Goal: Information Seeking & Learning: Check status

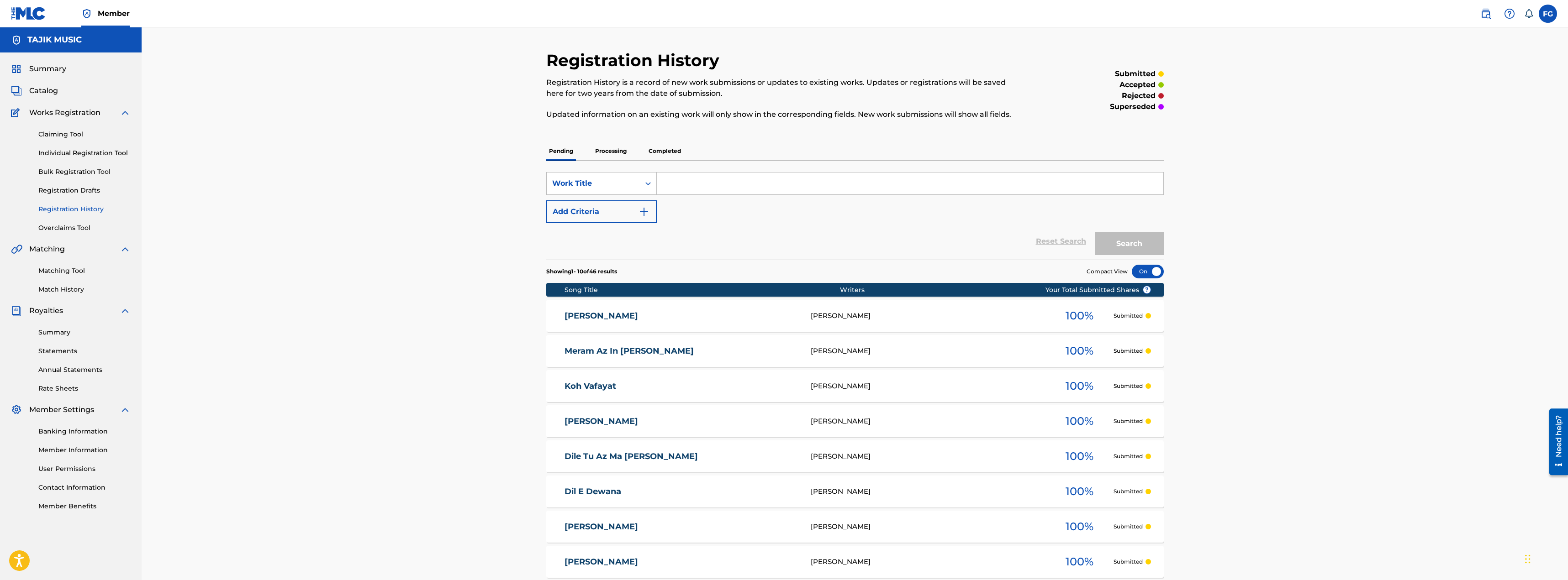
scroll to position [173, 0]
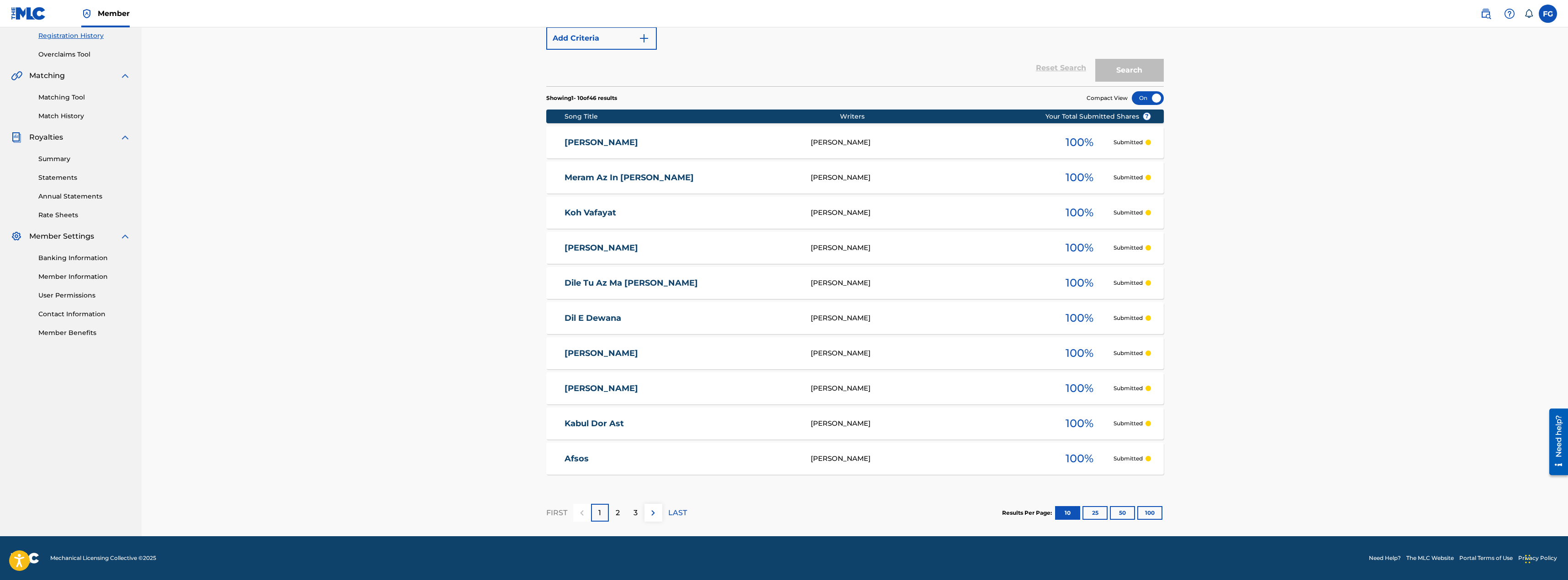
click at [630, 505] on div "3" at bounding box center [636, 513] width 18 height 18
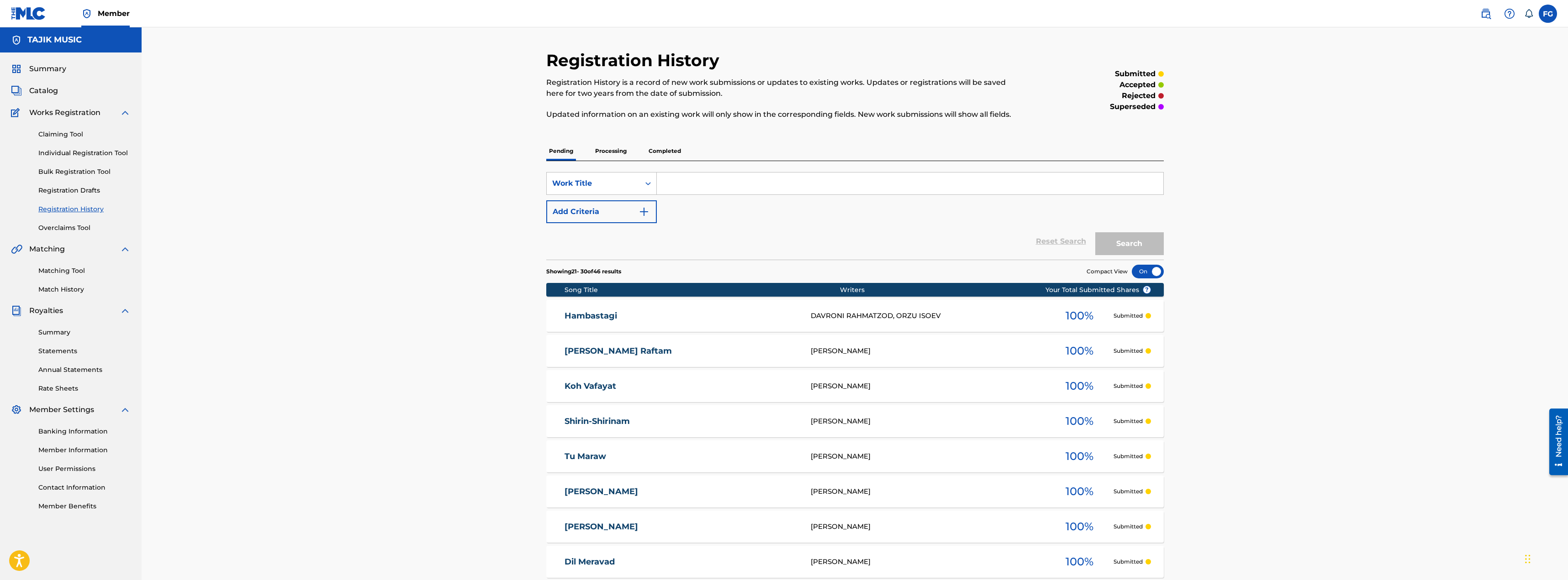
click at [612, 153] on p "Processing" at bounding box center [610, 150] width 37 height 19
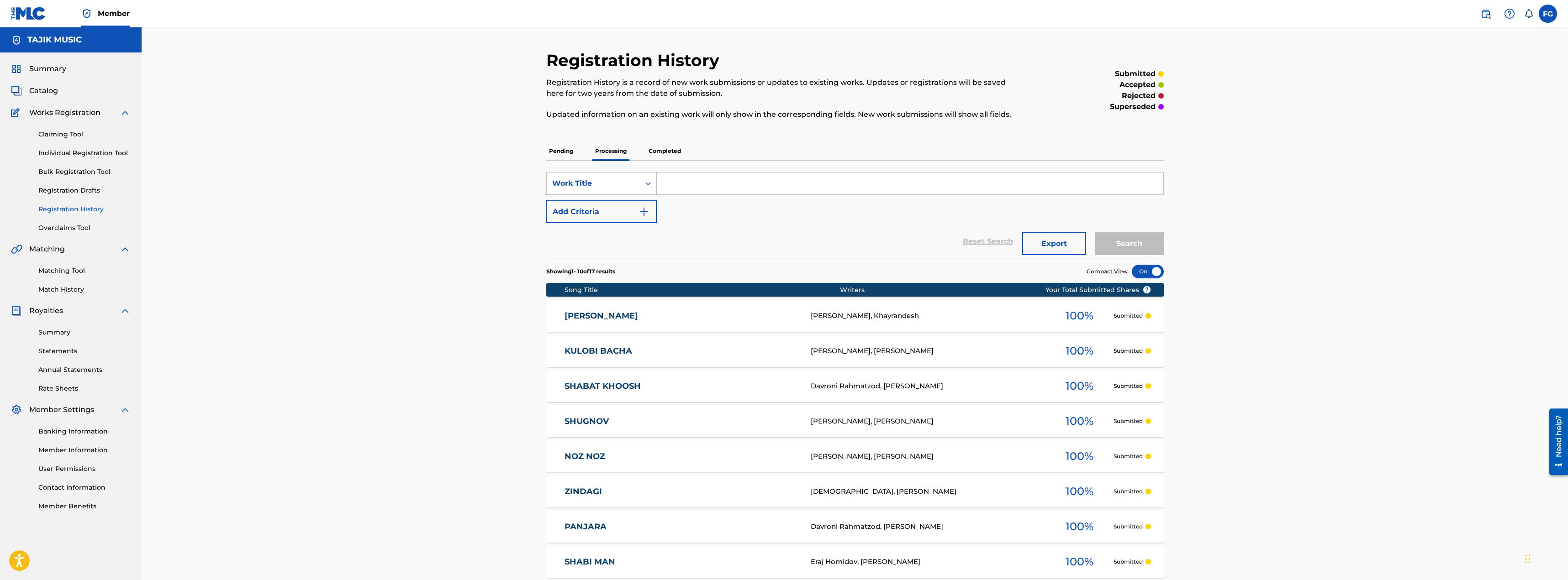
click at [655, 147] on p "Completed" at bounding box center [665, 150] width 38 height 19
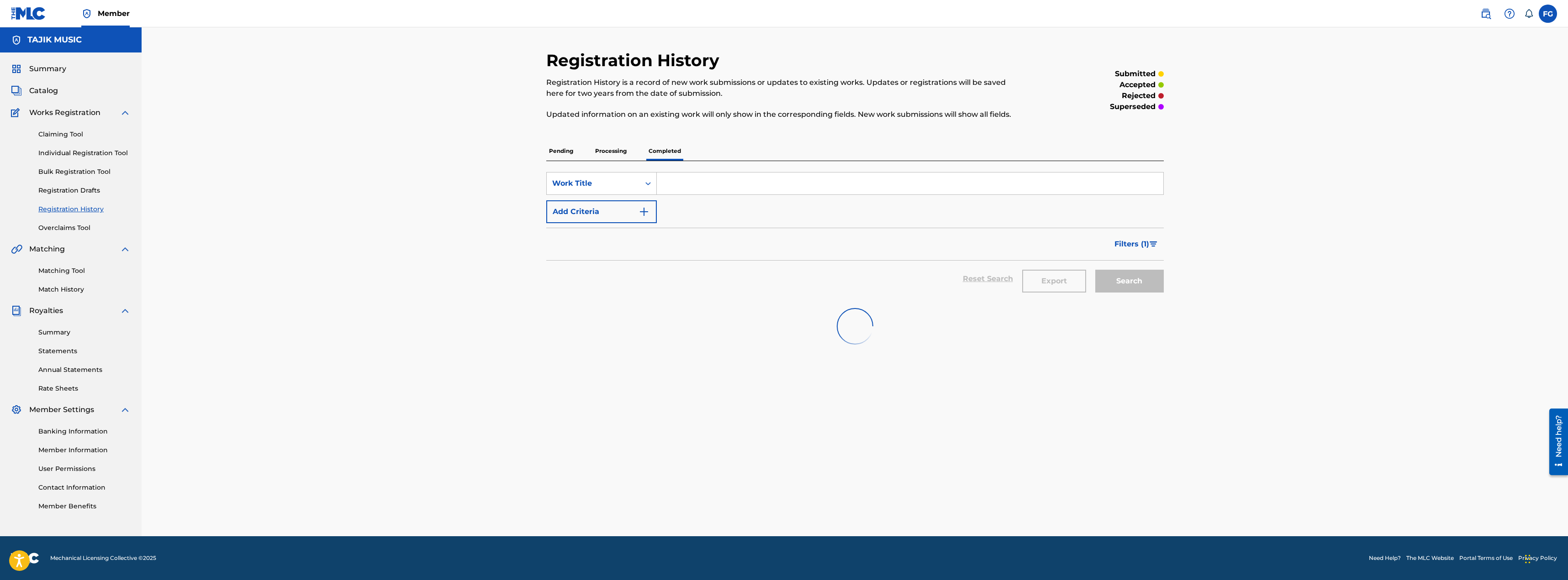
click at [616, 148] on p "Processing" at bounding box center [610, 150] width 37 height 19
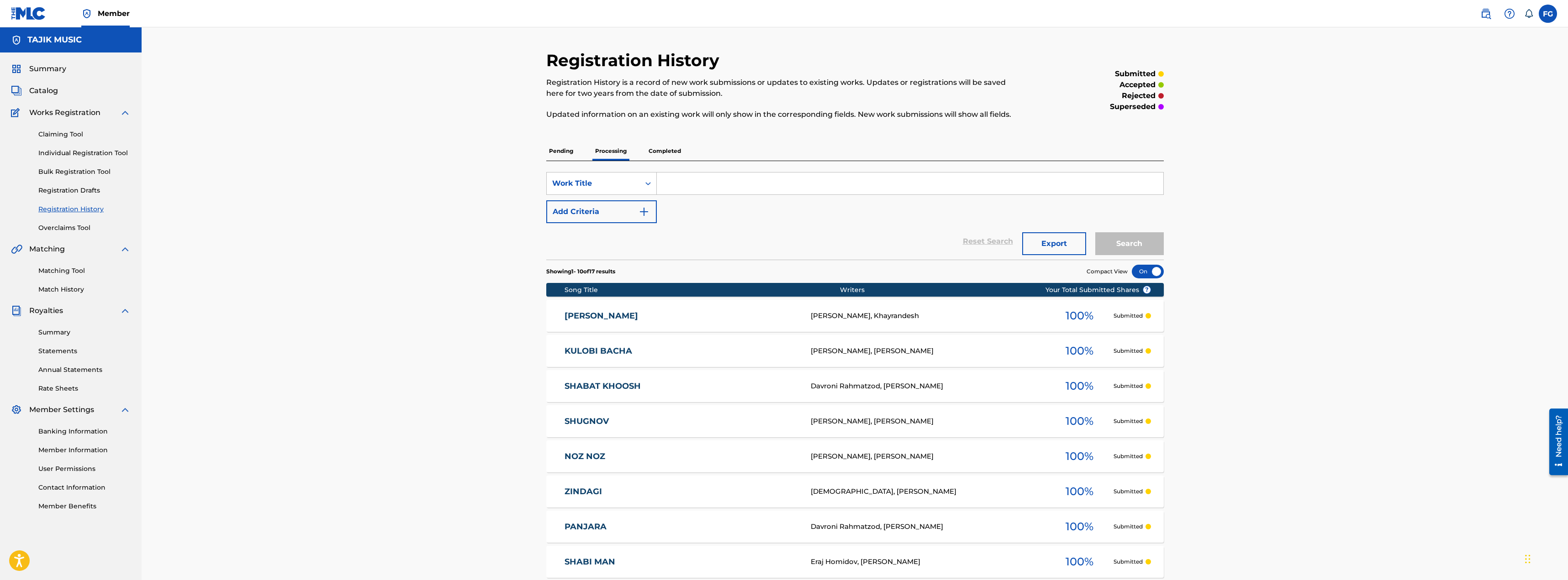
click at [606, 346] on link "KULOBI BACHA" at bounding box center [682, 351] width 234 height 11
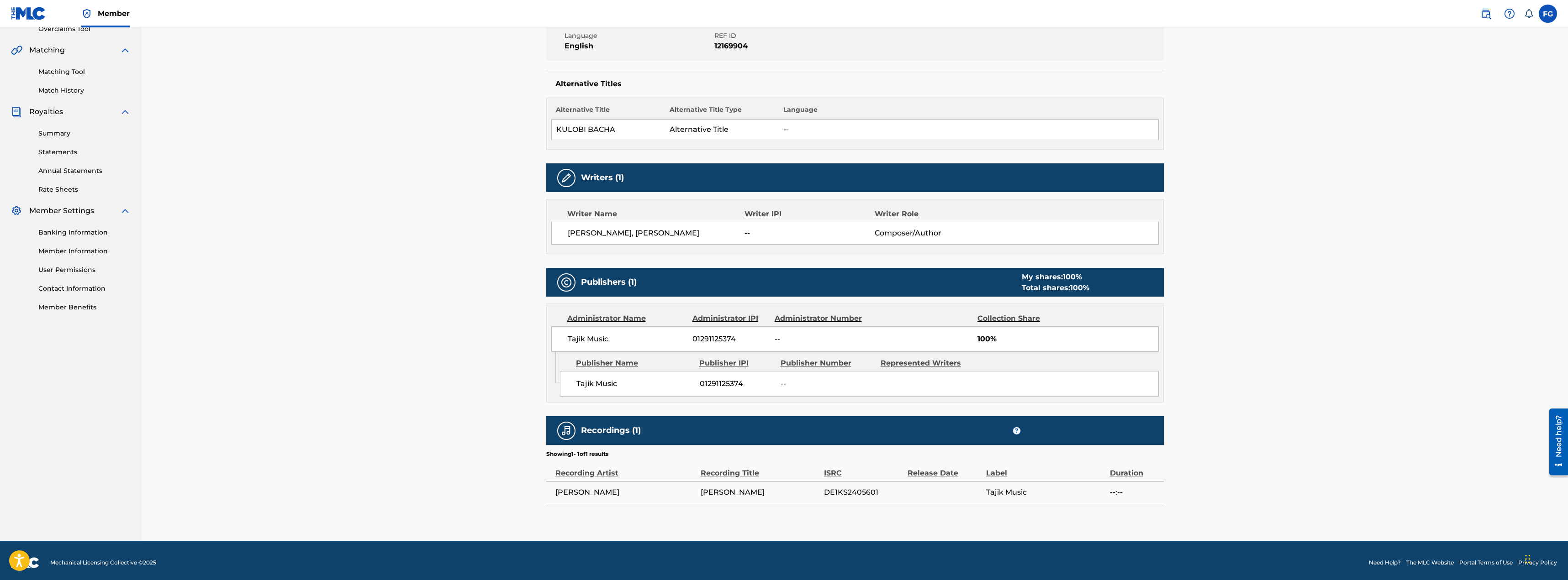
scroll to position [204, 0]
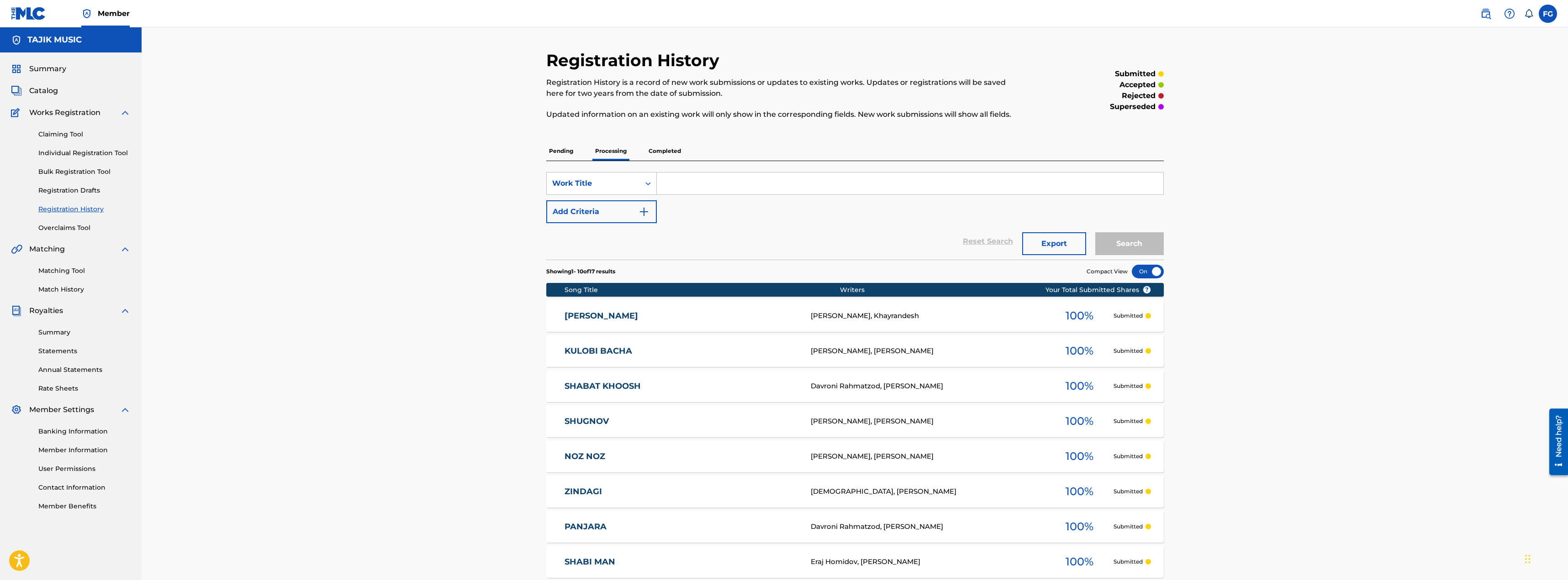
click at [654, 154] on p "Completed" at bounding box center [665, 150] width 38 height 19
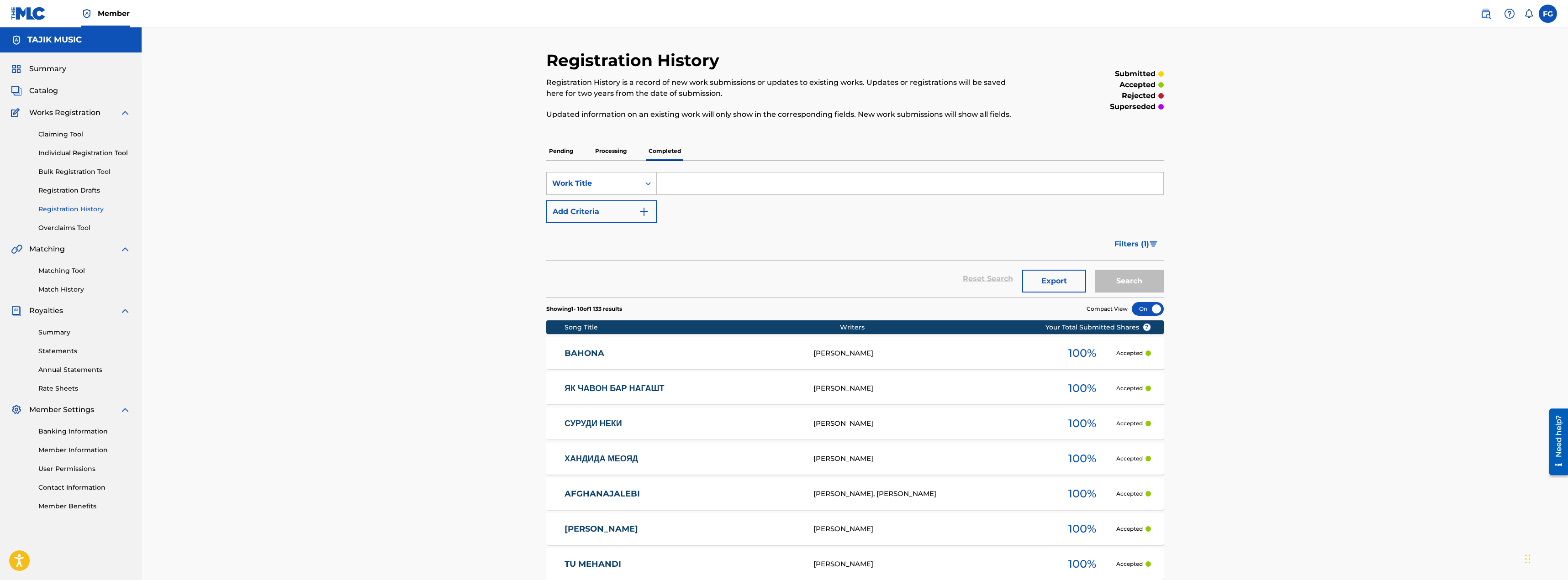
click at [571, 147] on p "Pending" at bounding box center [561, 150] width 30 height 19
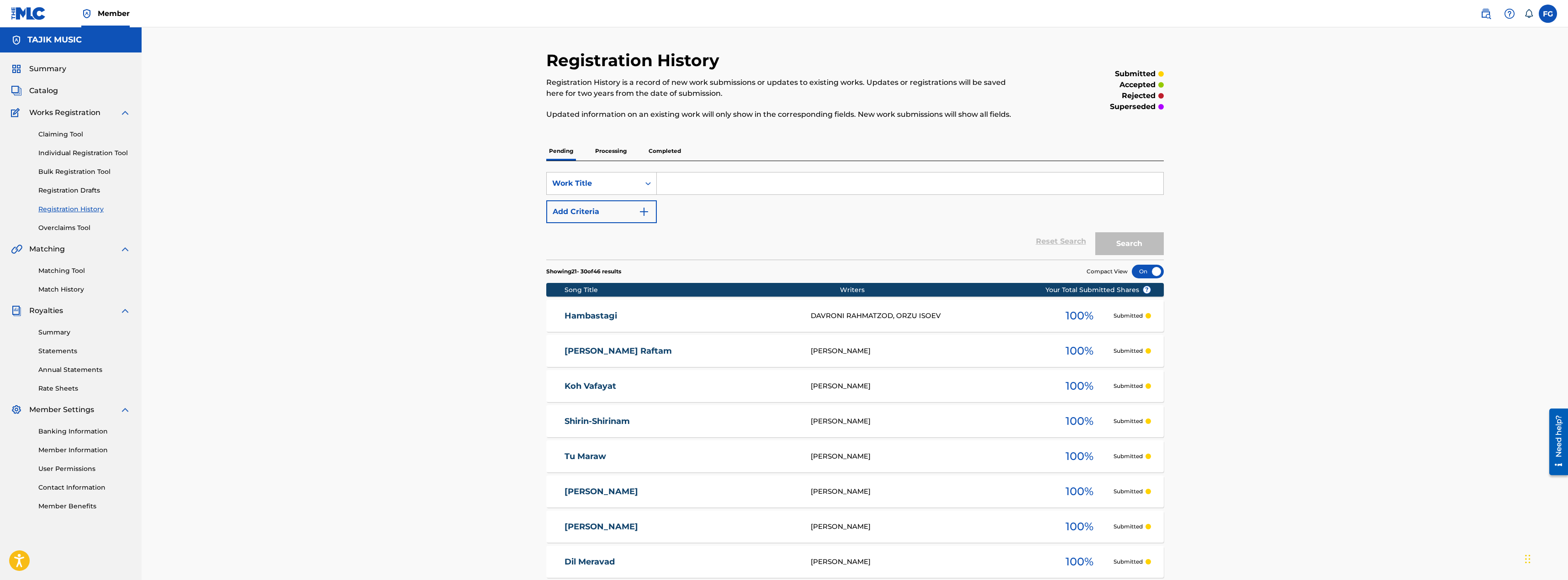
click at [659, 148] on p "Completed" at bounding box center [665, 150] width 38 height 19
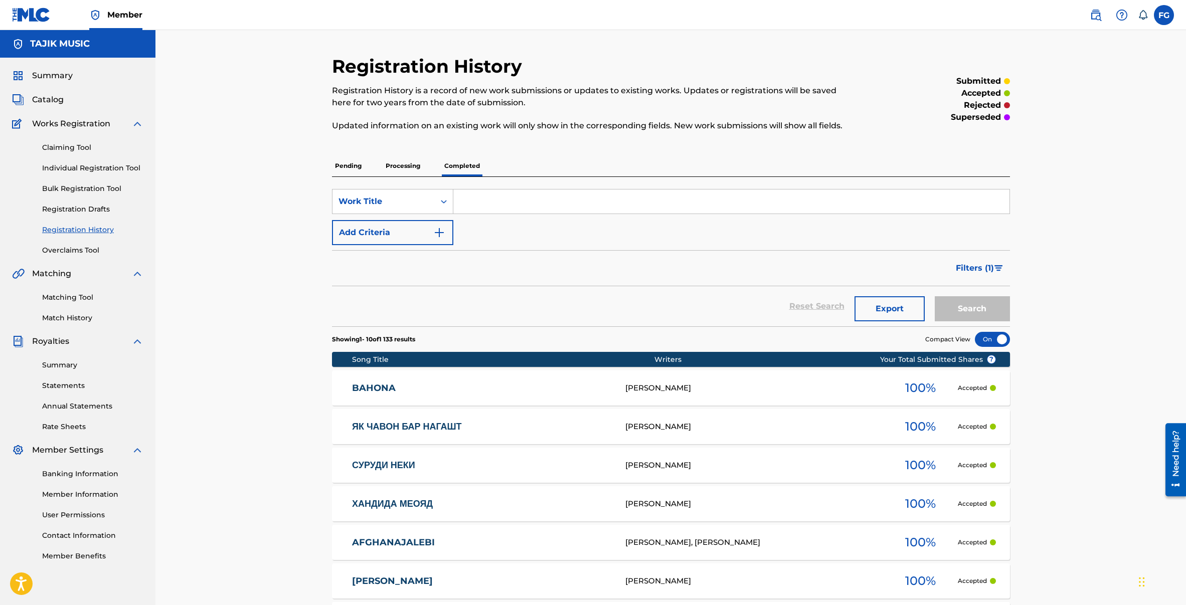
click at [343, 166] on p "Pending" at bounding box center [348, 165] width 33 height 21
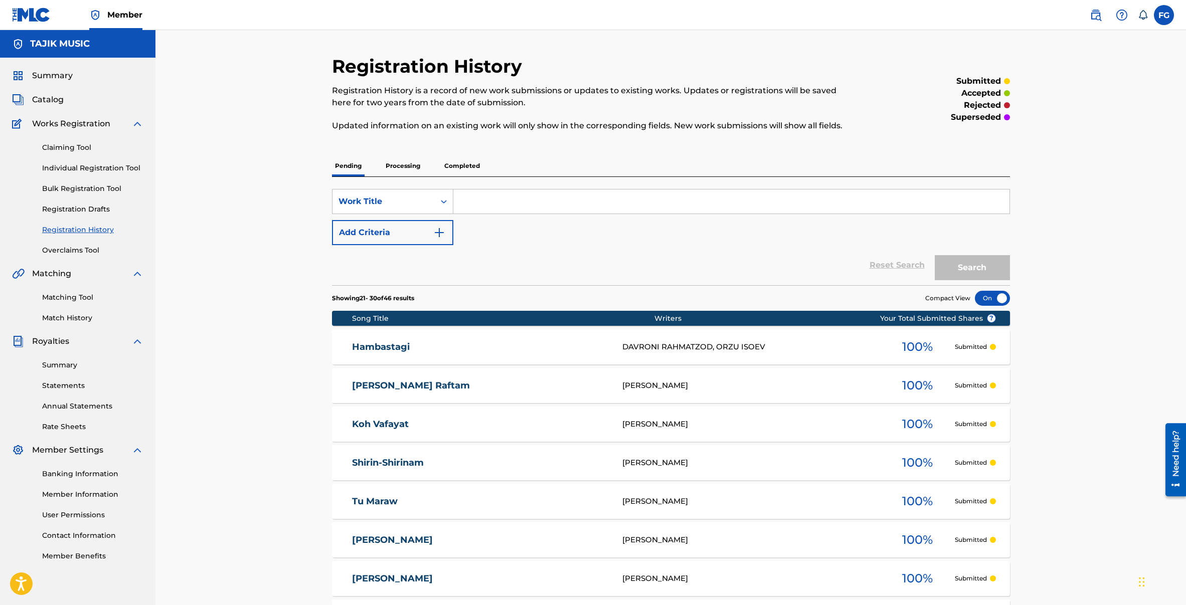
click at [503, 194] on input "Search Form" at bounding box center [731, 201] width 556 height 24
paste input "Треков: 1 Dard Dilakm"
drag, startPoint x: 506, startPoint y: 202, endPoint x: 382, endPoint y: 198, distance: 123.4
click at [382, 198] on div "SearchWithCriteriac995eebf-d2de-4c19-9dcc-320dd2f15fb7 Work Title Треков: 1 Dar…" at bounding box center [671, 201] width 678 height 25
type input "Dard Dilakm"
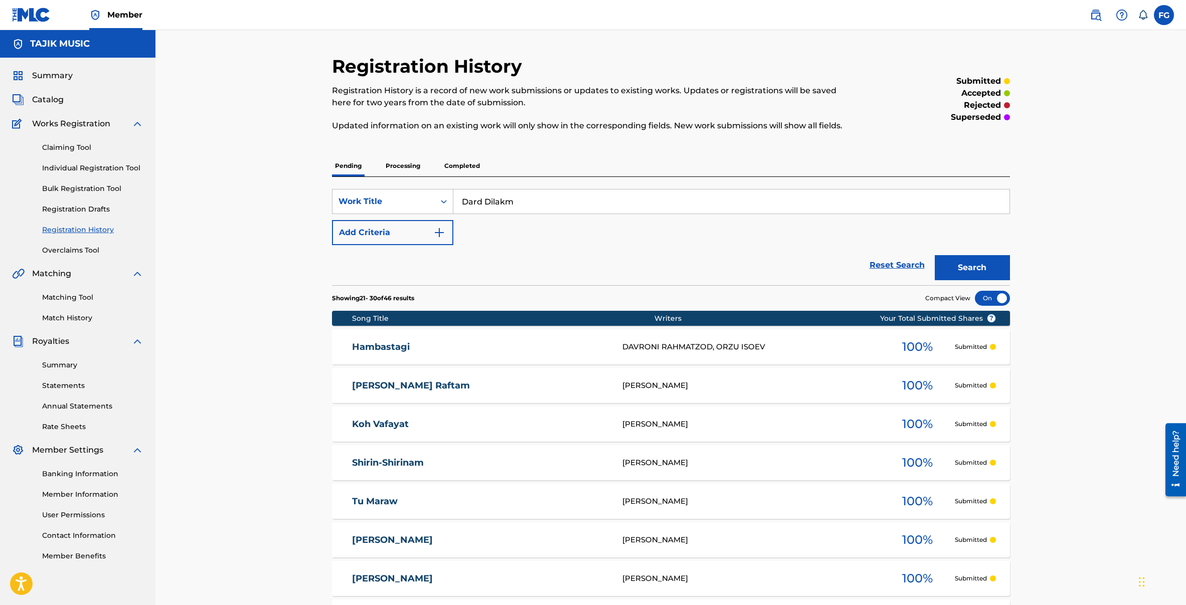
click at [934, 255] on button "Search" at bounding box center [971, 267] width 75 height 25
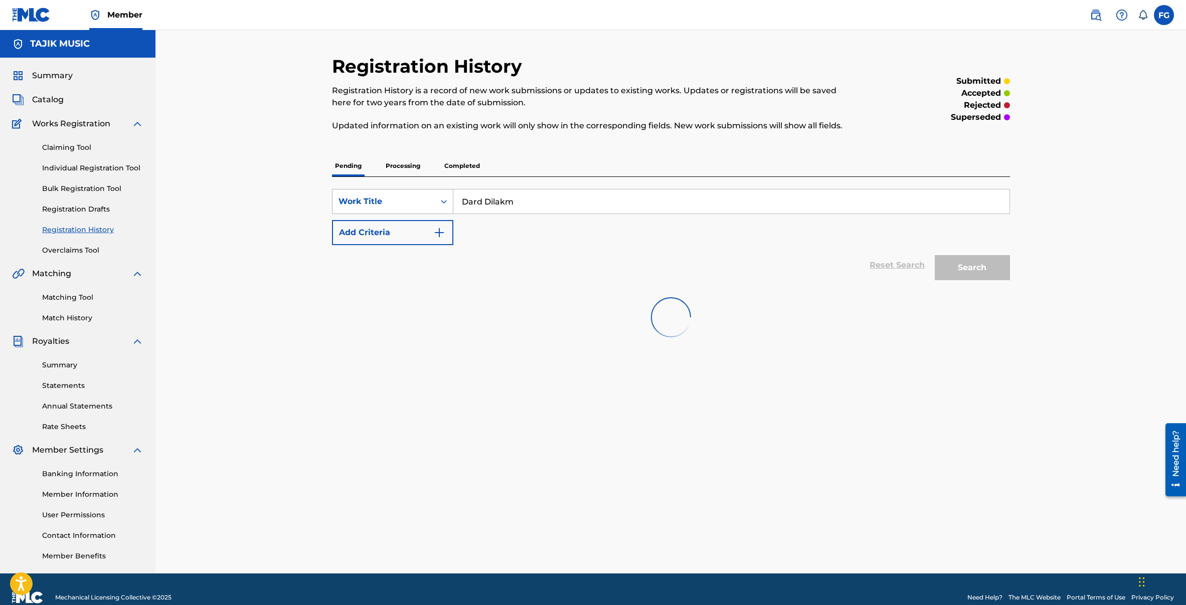
drag, startPoint x: 529, startPoint y: 205, endPoint x: 450, endPoint y: 202, distance: 79.8
click at [450, 202] on div "SearchWithCriteriac995eebf-d2de-4c19-9dcc-320dd2f15fb7 Work Title Dard Dilakm" at bounding box center [671, 201] width 678 height 25
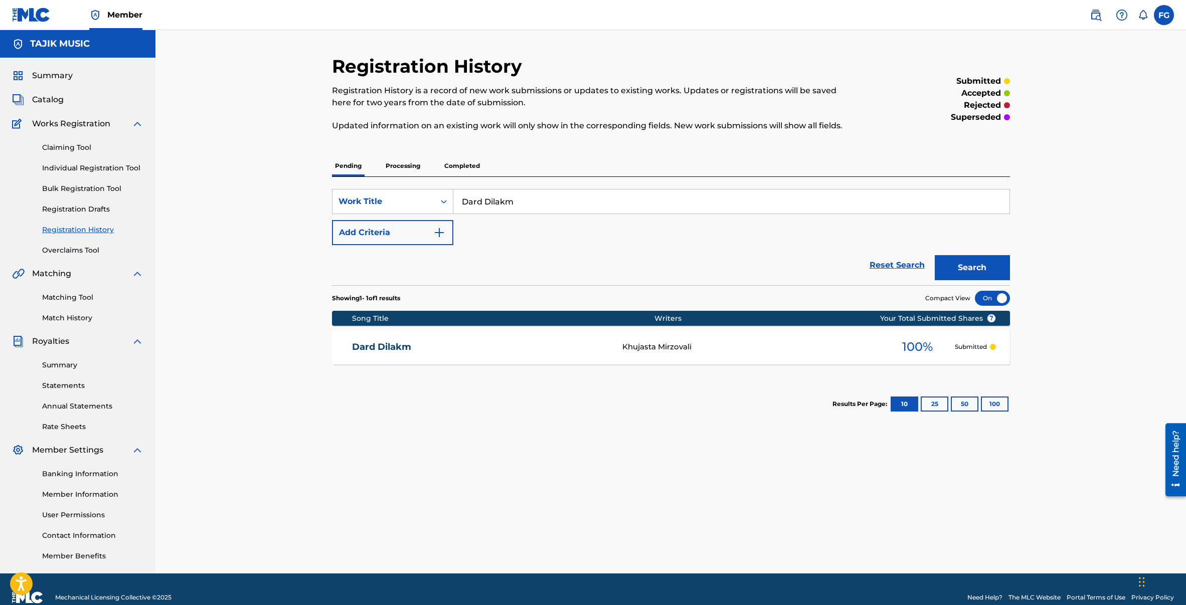
click at [384, 348] on link "Dard Dilakm" at bounding box center [480, 347] width 257 height 12
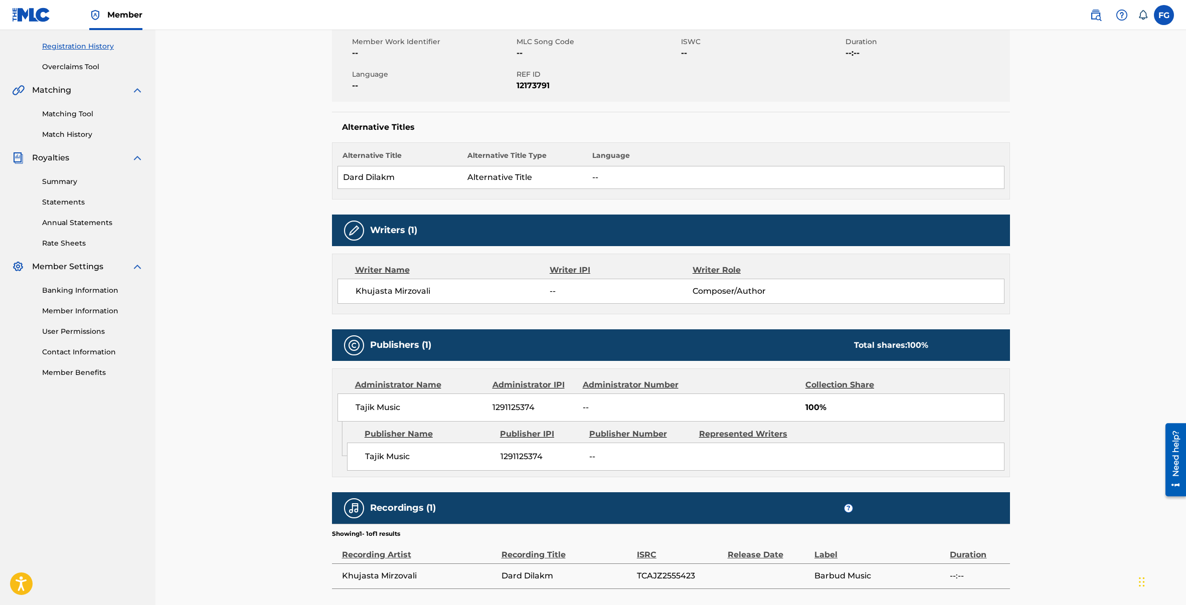
scroll to position [201, 0]
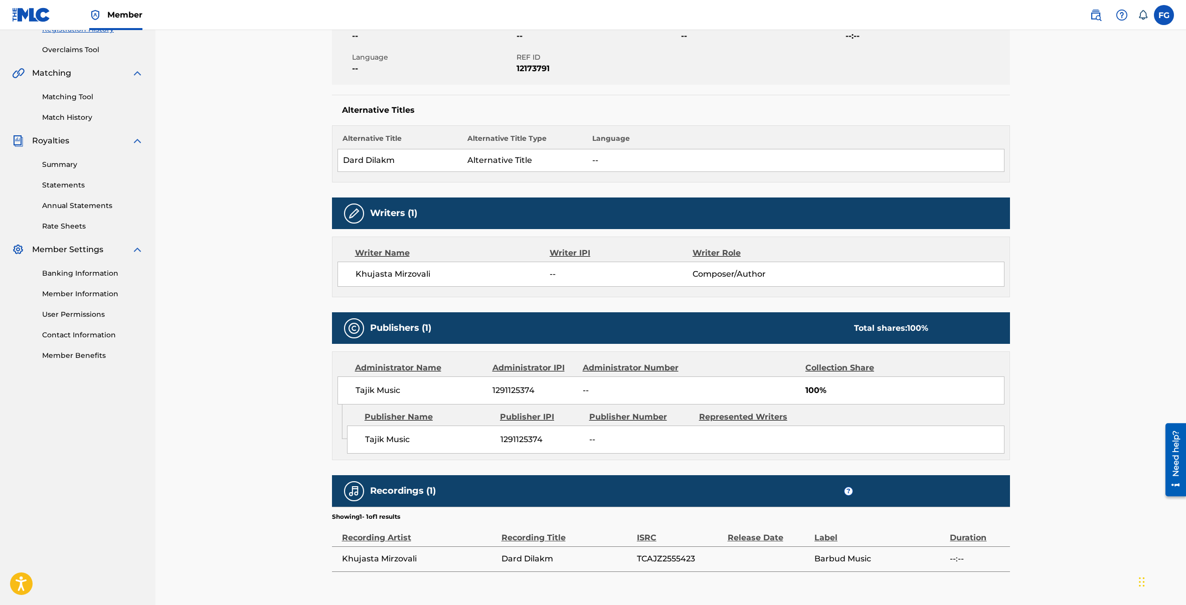
click at [664, 554] on span "TCAJZ2555423" at bounding box center [680, 559] width 86 height 12
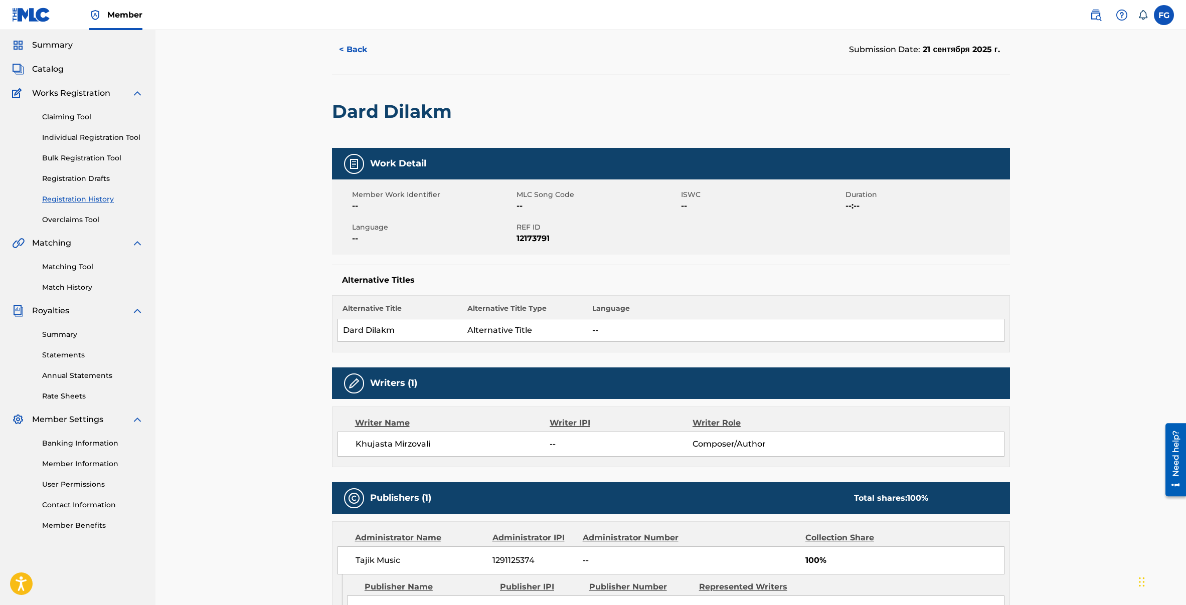
scroll to position [0, 0]
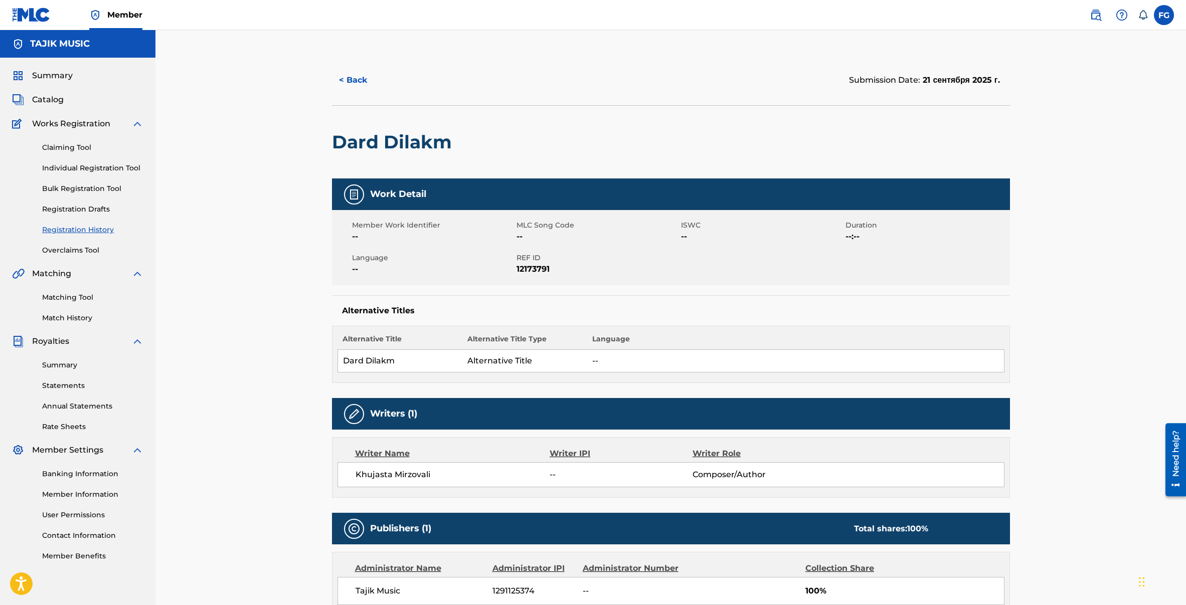
click at [56, 100] on span "Catalog" at bounding box center [48, 100] width 32 height 12
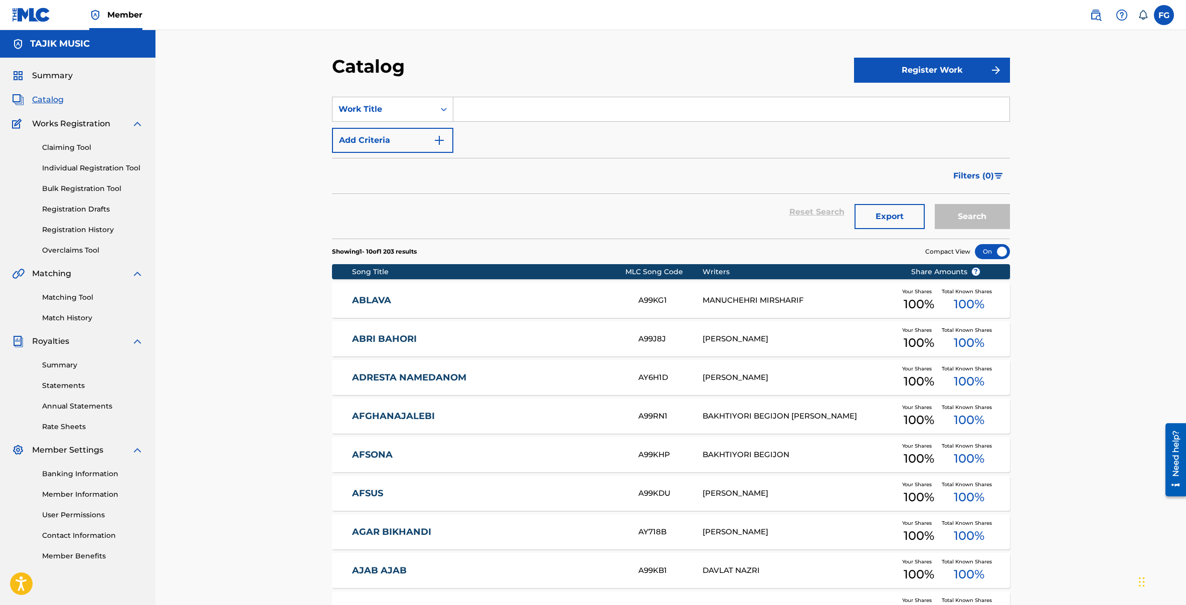
click at [29, 75] on link "Summary" at bounding box center [42, 76] width 61 height 12
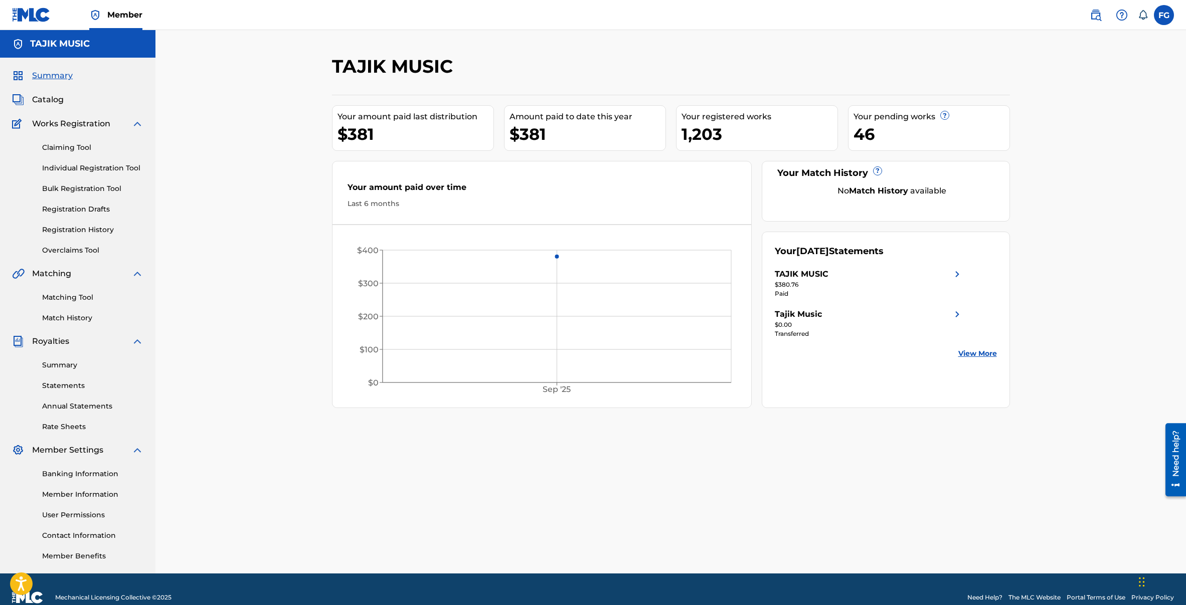
click at [56, 95] on span "Catalog" at bounding box center [48, 100] width 32 height 12
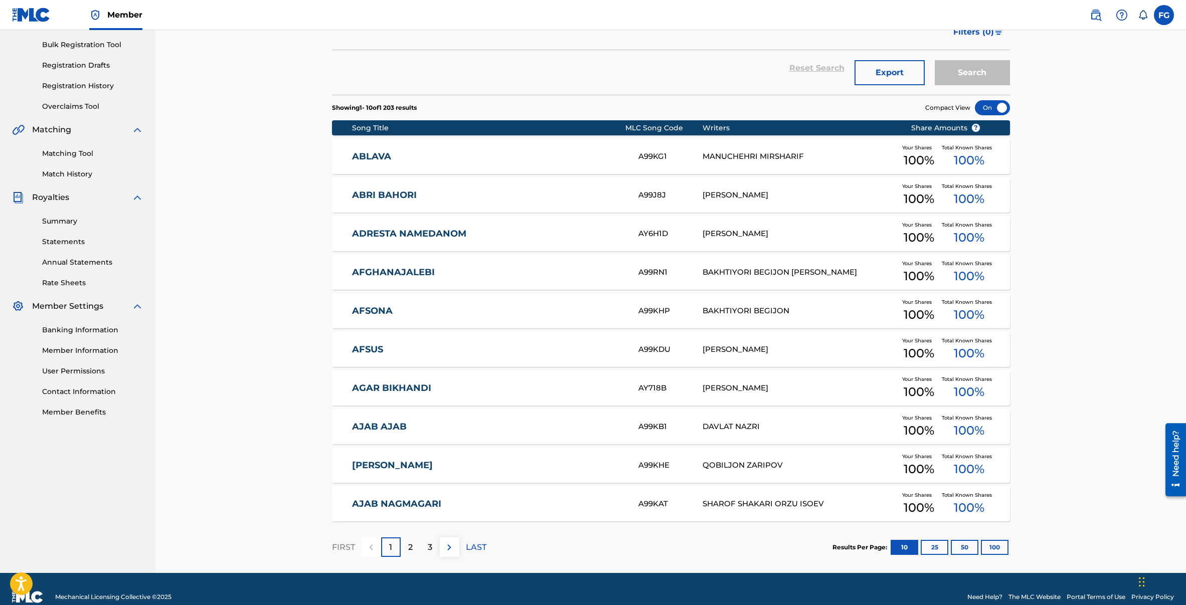
scroll to position [160, 0]
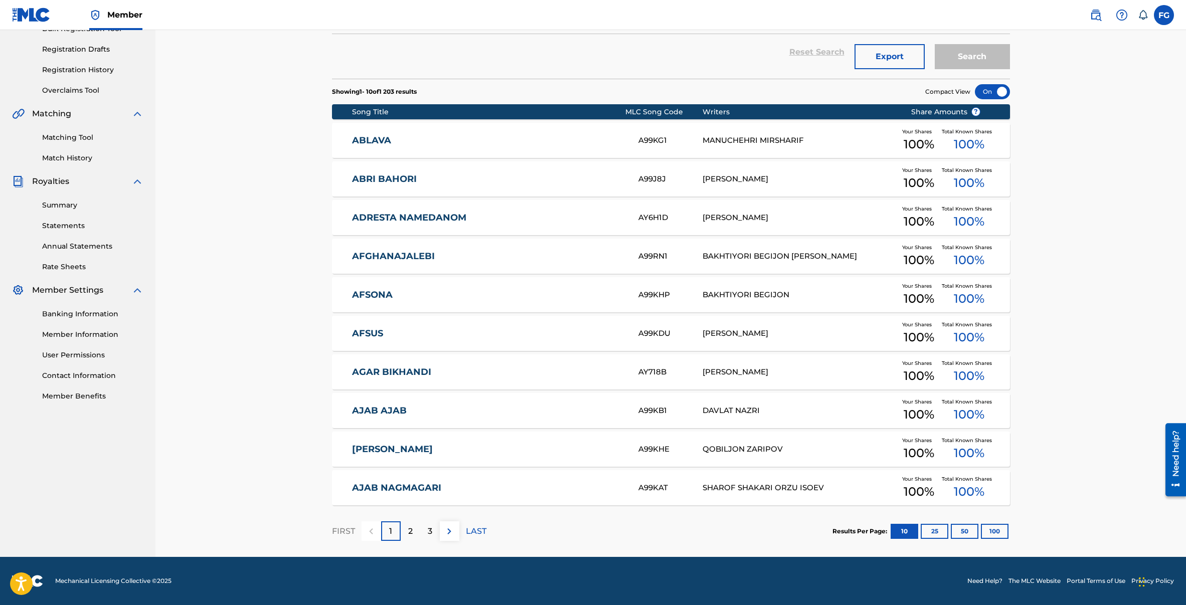
click at [989, 527] on button "100" at bounding box center [995, 531] width 28 height 15
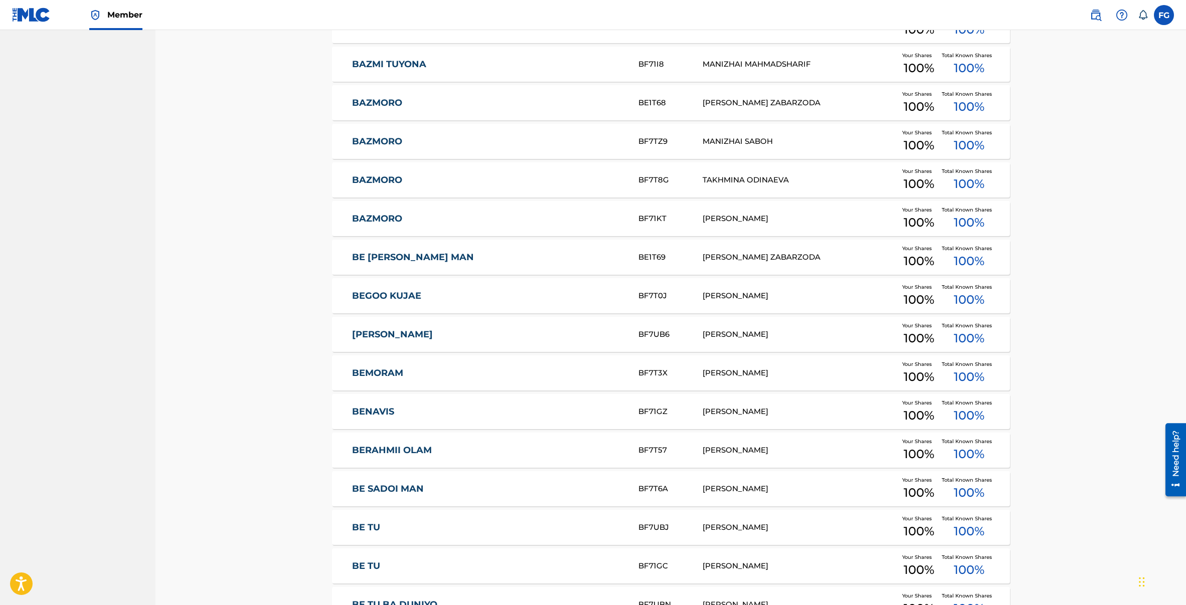
scroll to position [3634, 0]
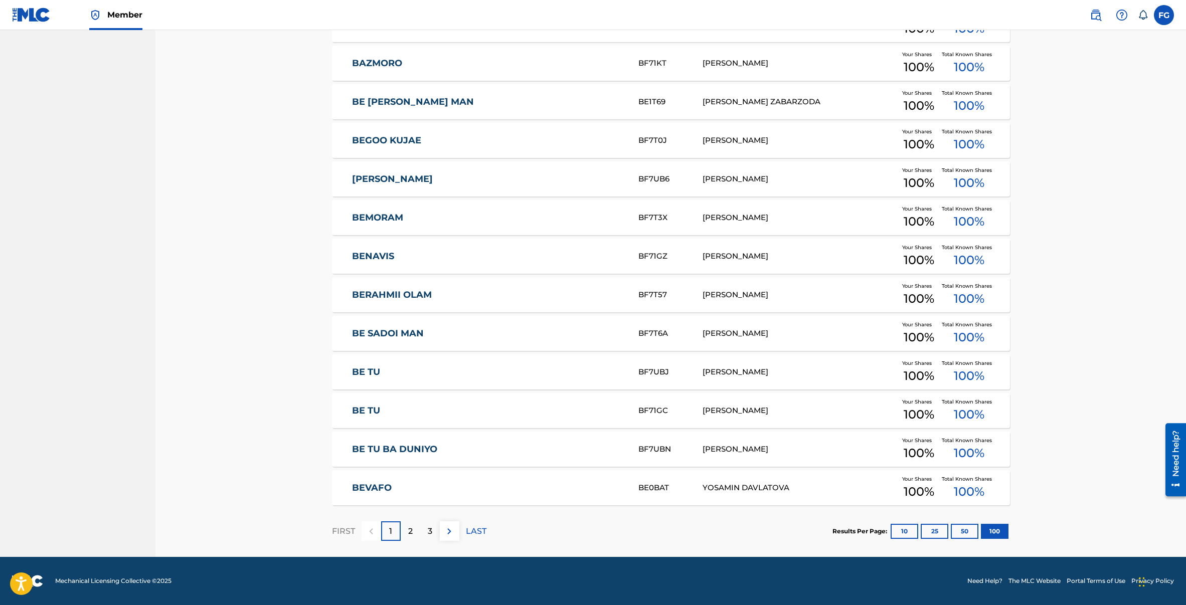
click at [429, 537] on p "3" at bounding box center [430, 531] width 5 height 12
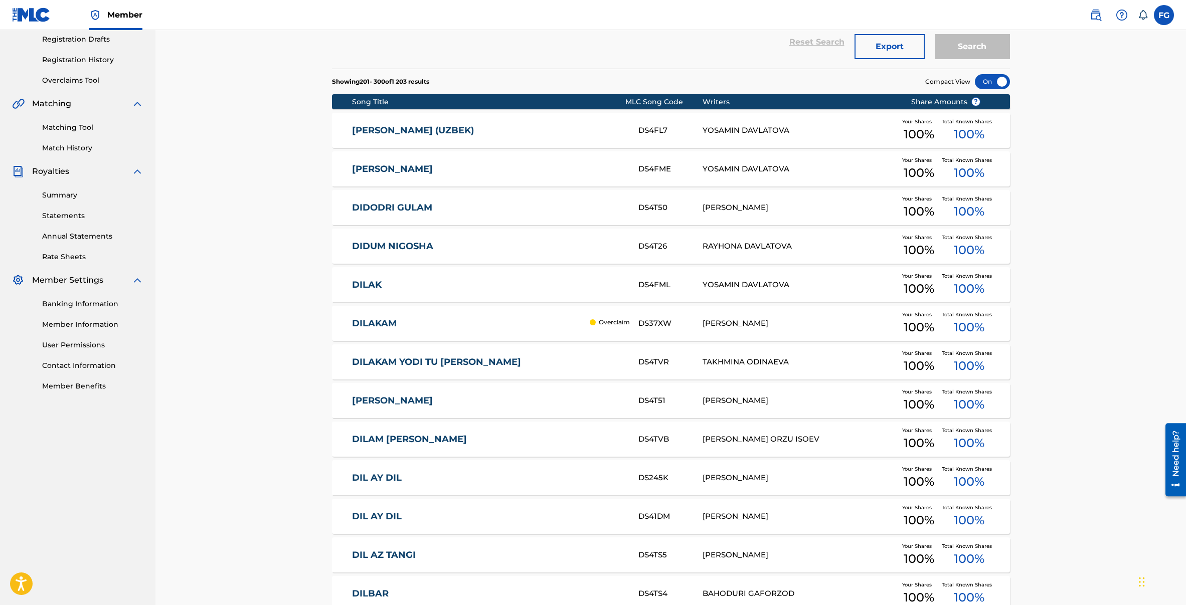
scroll to position [25, 0]
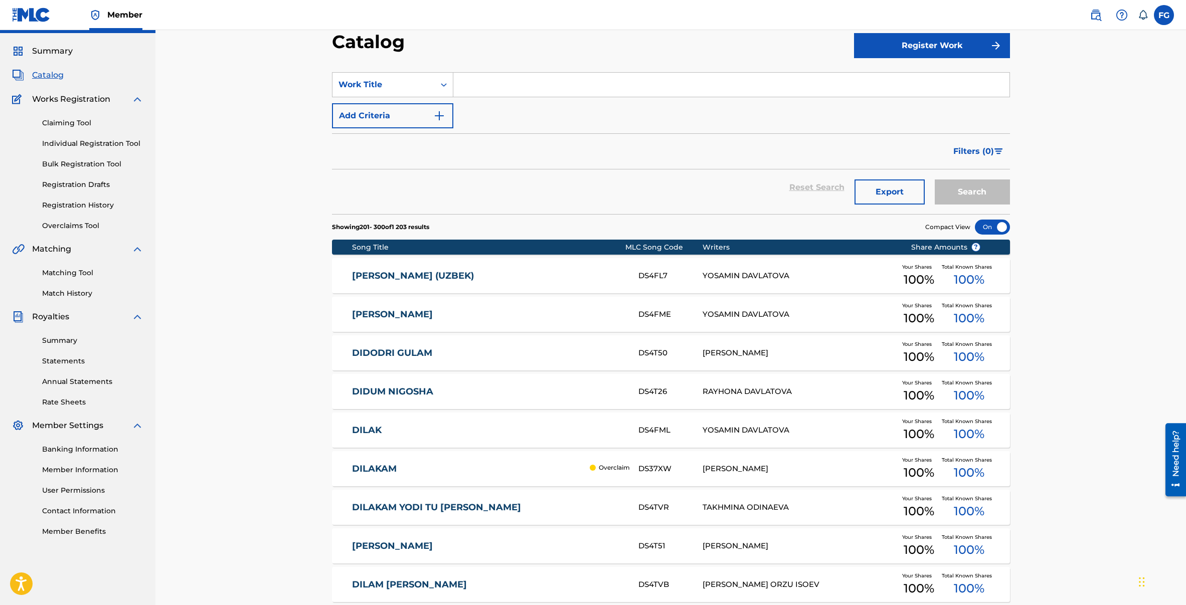
click at [66, 228] on link "Overclaims Tool" at bounding box center [92, 226] width 101 height 11
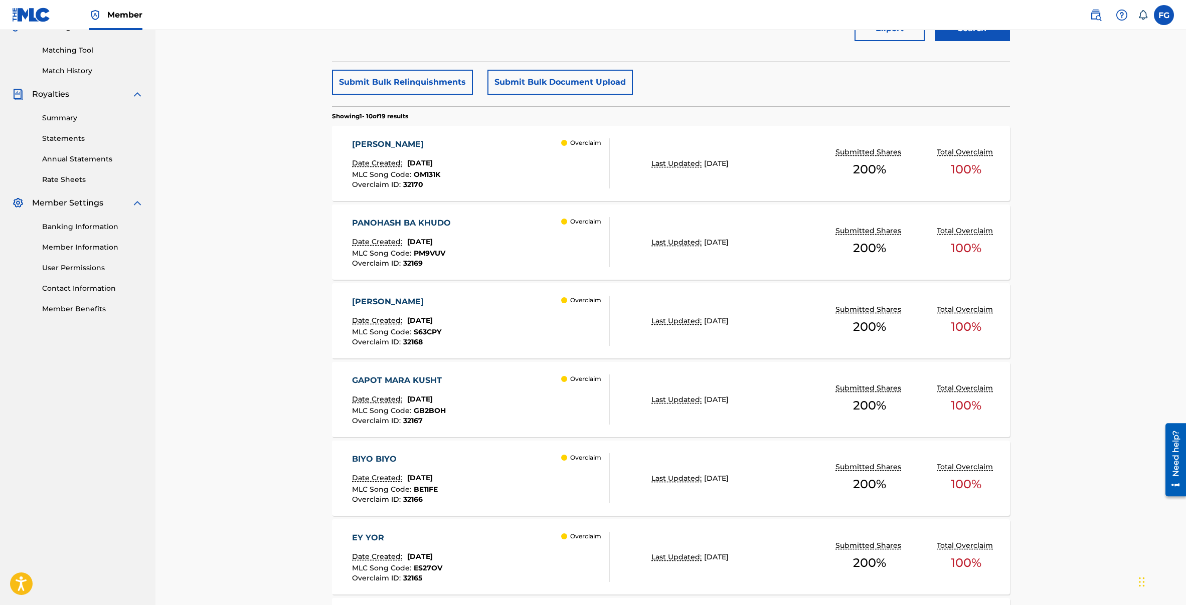
scroll to position [251, 0]
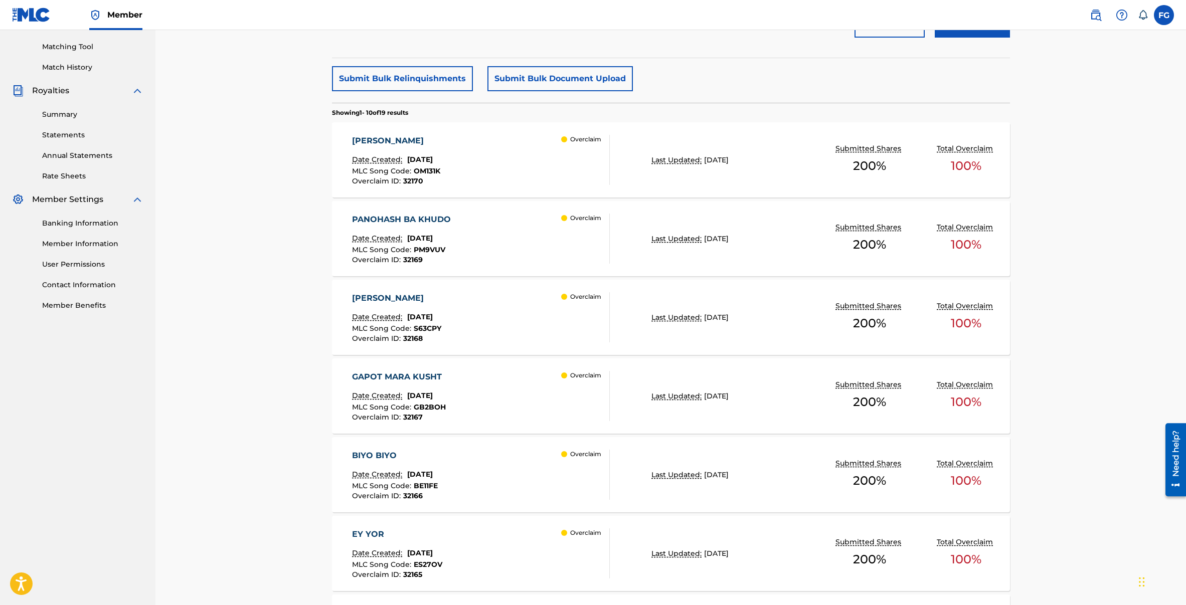
click at [374, 296] on div "[PERSON_NAME]" at bounding box center [396, 298] width 89 height 12
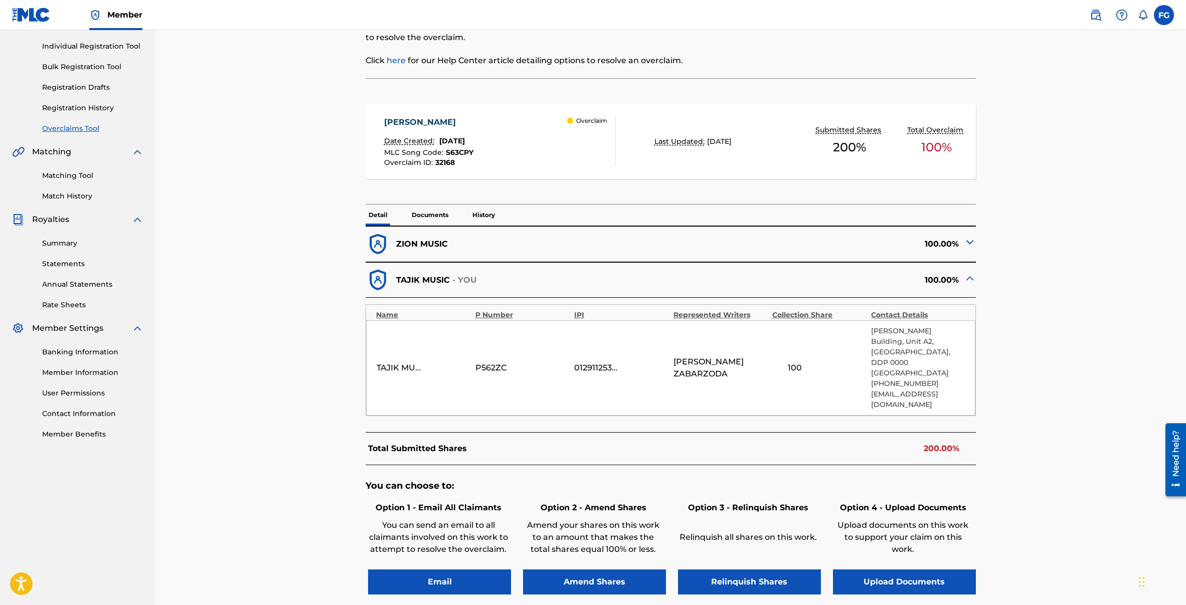
scroll to position [113, 0]
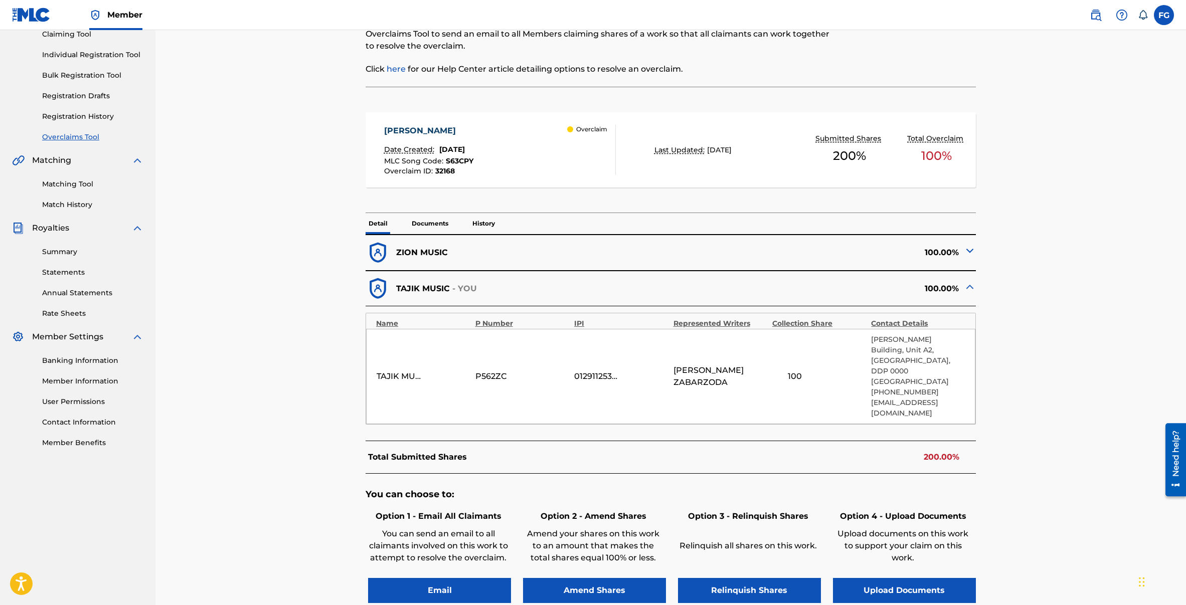
click at [971, 250] on img at bounding box center [970, 251] width 12 height 12
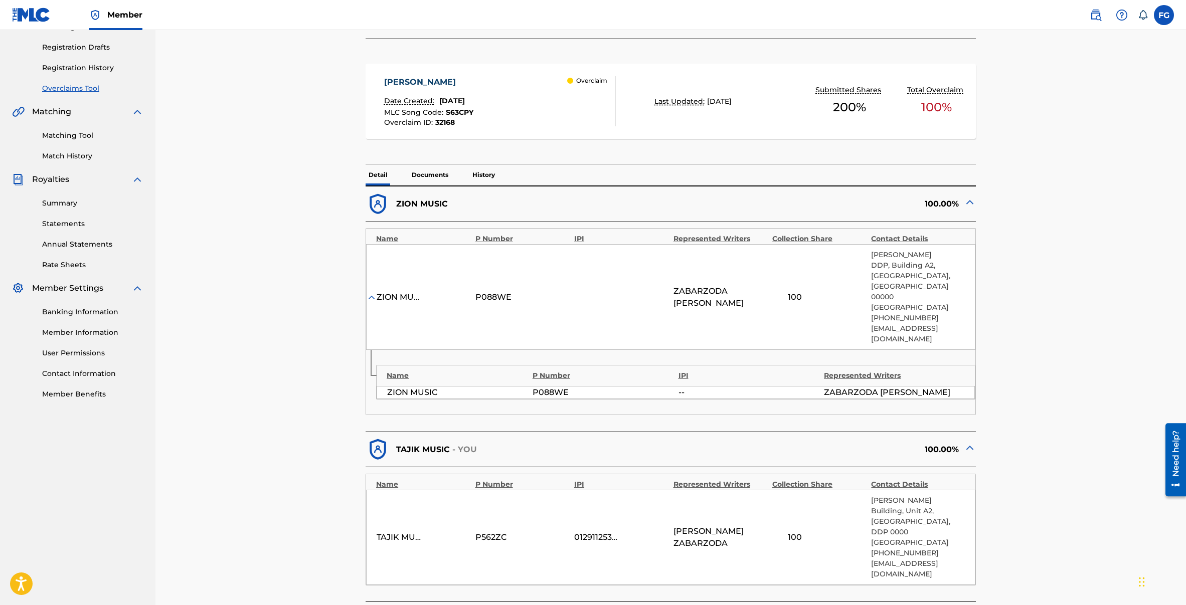
scroll to position [163, 0]
drag, startPoint x: 511, startPoint y: 280, endPoint x: 476, endPoint y: 279, distance: 35.1
click at [476, 290] on div "P088WE" at bounding box center [497, 296] width 45 height 12
drag, startPoint x: 476, startPoint y: 279, endPoint x: 507, endPoint y: 280, distance: 31.1
click at [507, 290] on div "P088WE" at bounding box center [497, 296] width 45 height 12
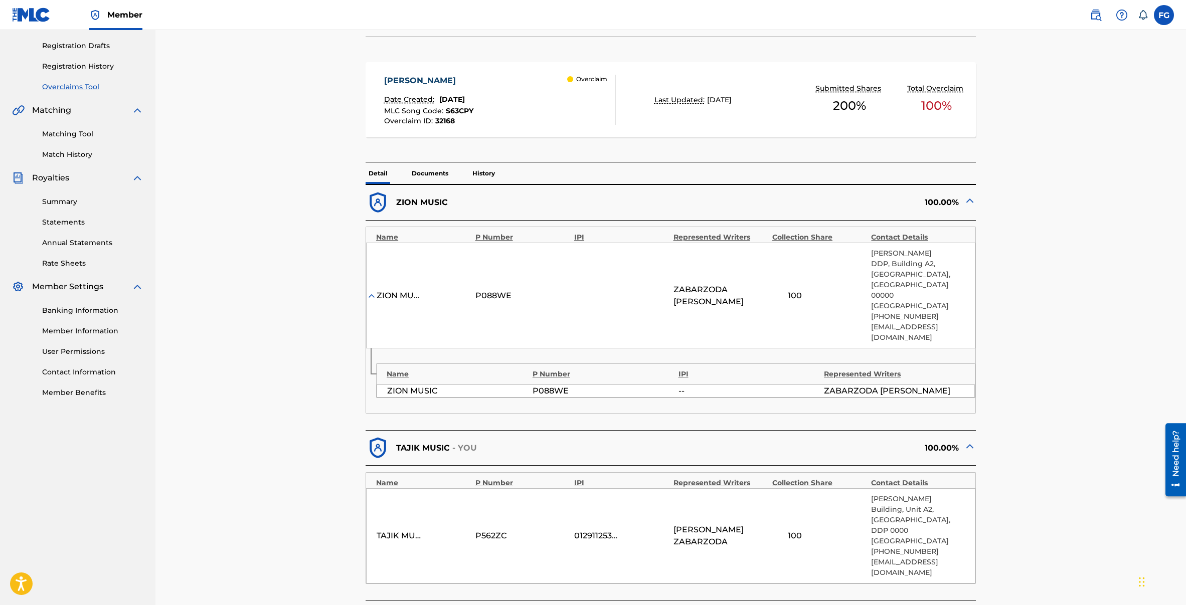
click at [394, 369] on div "Name" at bounding box center [457, 374] width 141 height 11
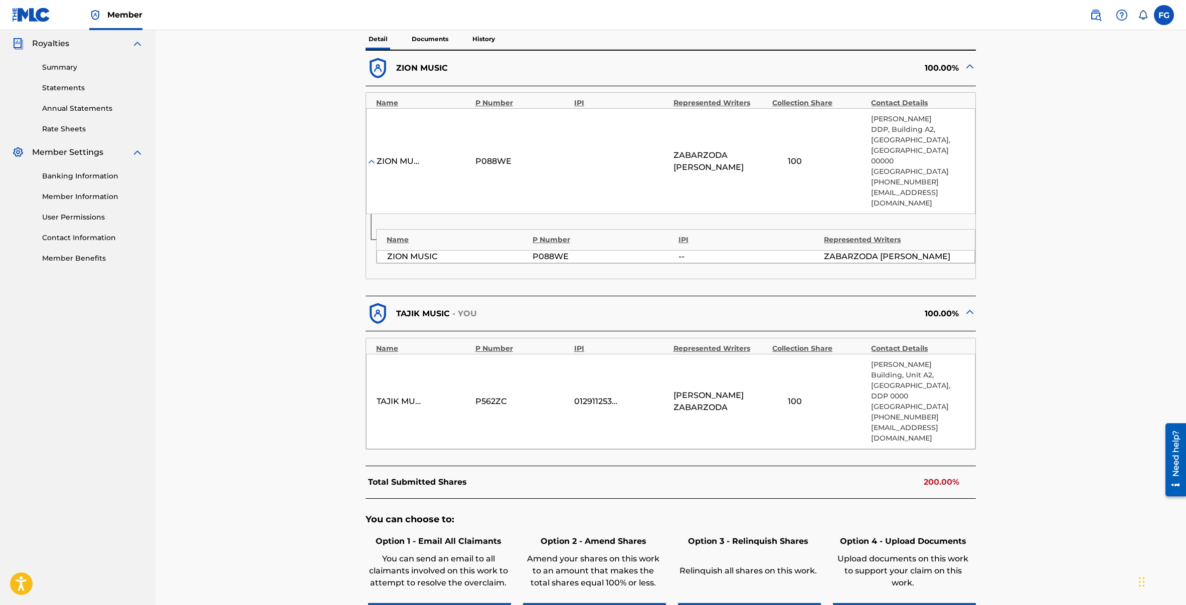
scroll to position [392, 0]
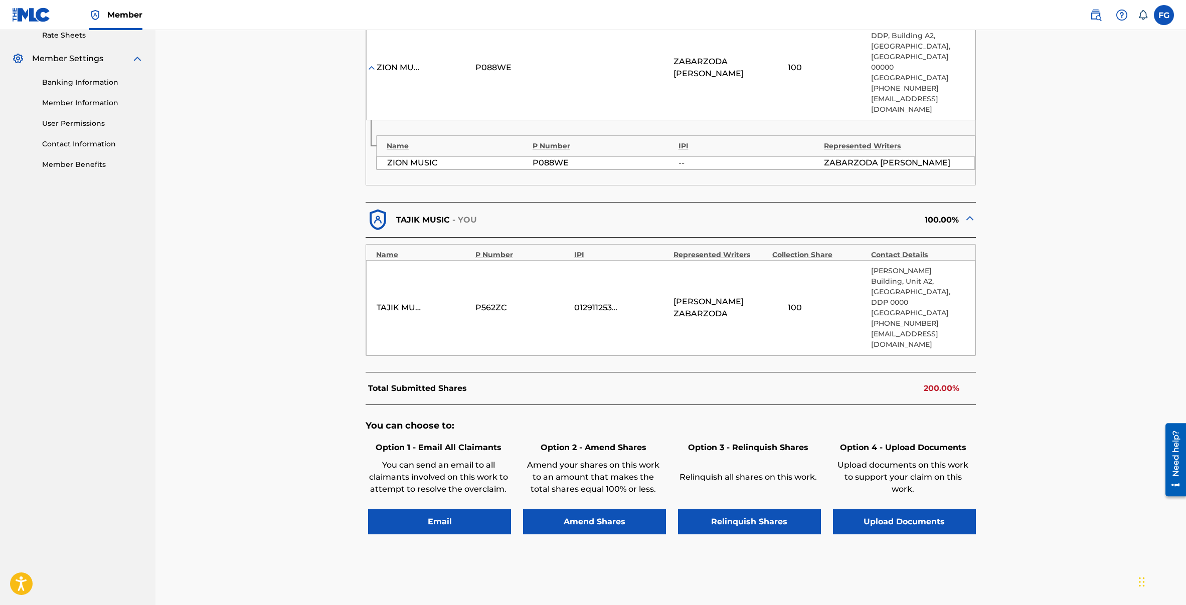
click at [431, 509] on button "Email" at bounding box center [439, 521] width 143 height 25
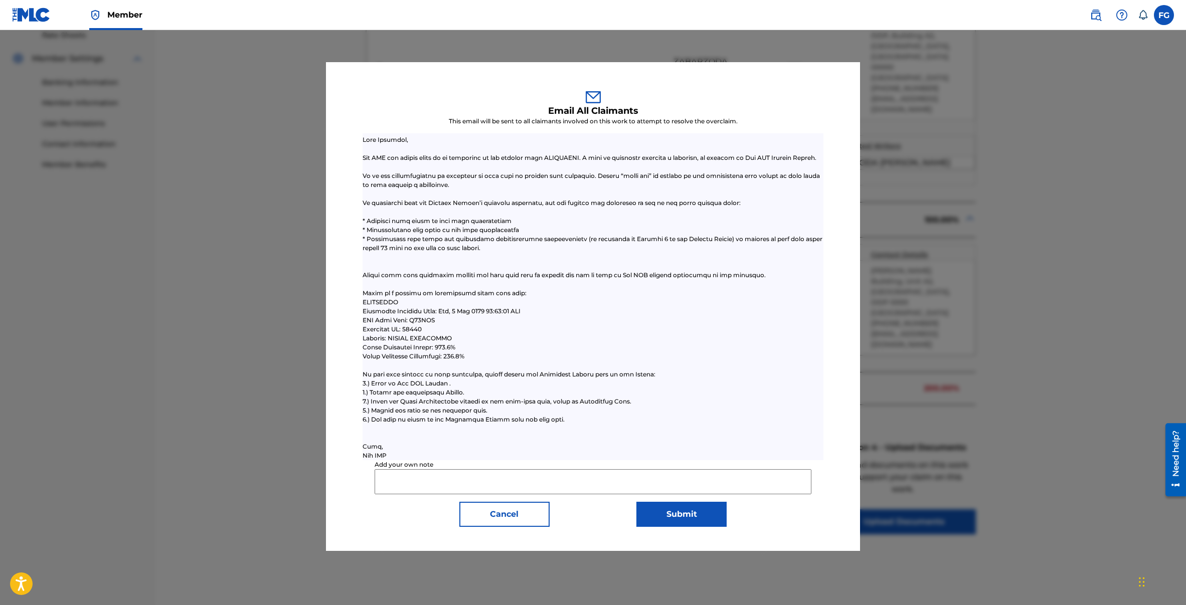
scroll to position [66, 0]
drag, startPoint x: 496, startPoint y: 512, endPoint x: 614, endPoint y: 487, distance: 119.9
click at [497, 512] on button "Cancel" at bounding box center [504, 514] width 90 height 25
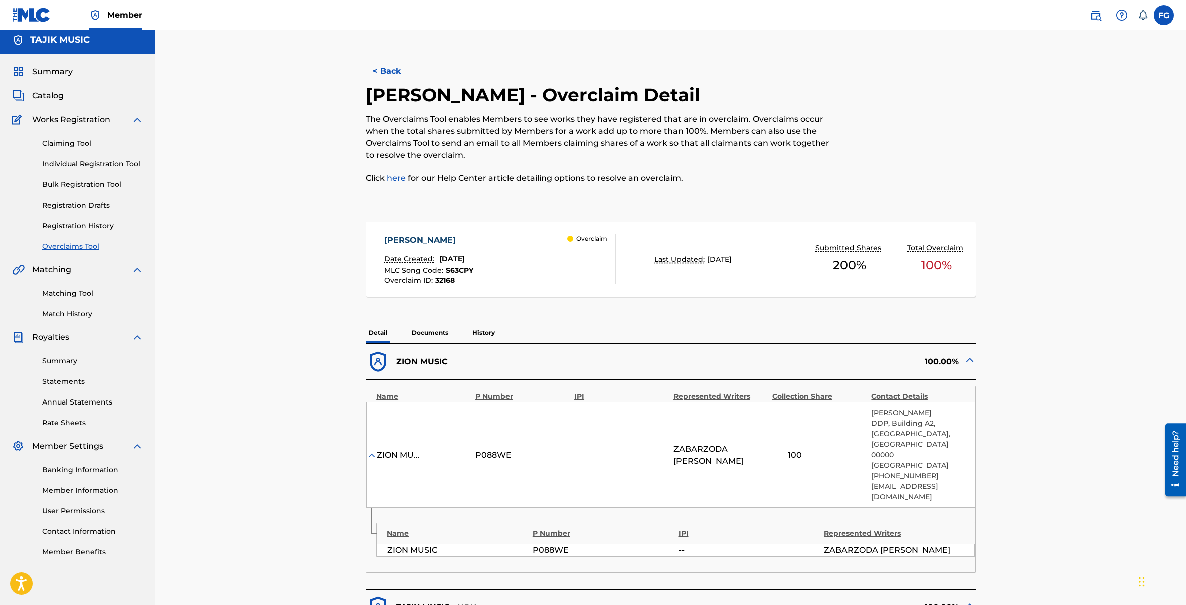
scroll to position [0, 0]
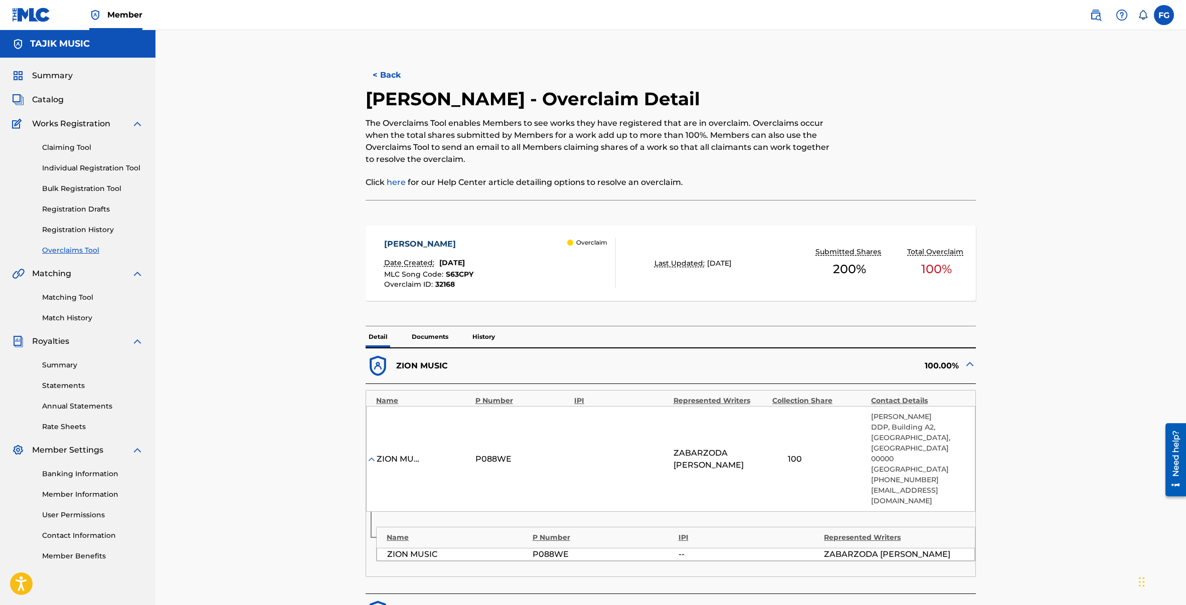
drag, startPoint x: 46, startPoint y: 101, endPoint x: 54, endPoint y: 99, distance: 7.7
click at [46, 101] on span "Catalog" at bounding box center [48, 100] width 32 height 12
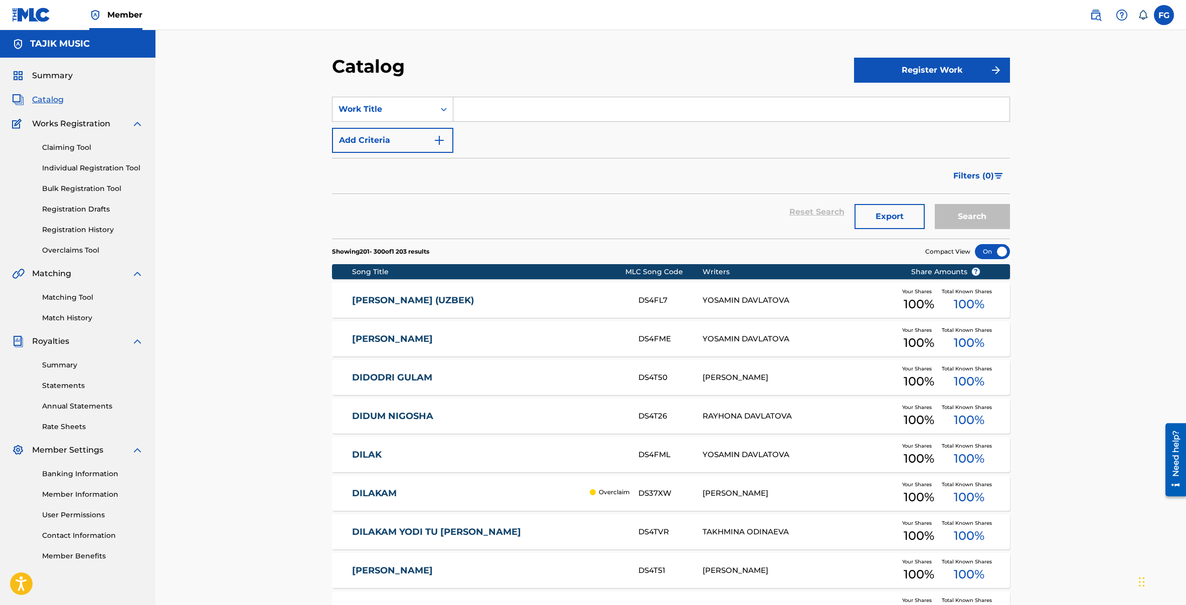
click at [463, 109] on input "Search Form" at bounding box center [731, 109] width 556 height 24
type input "M"
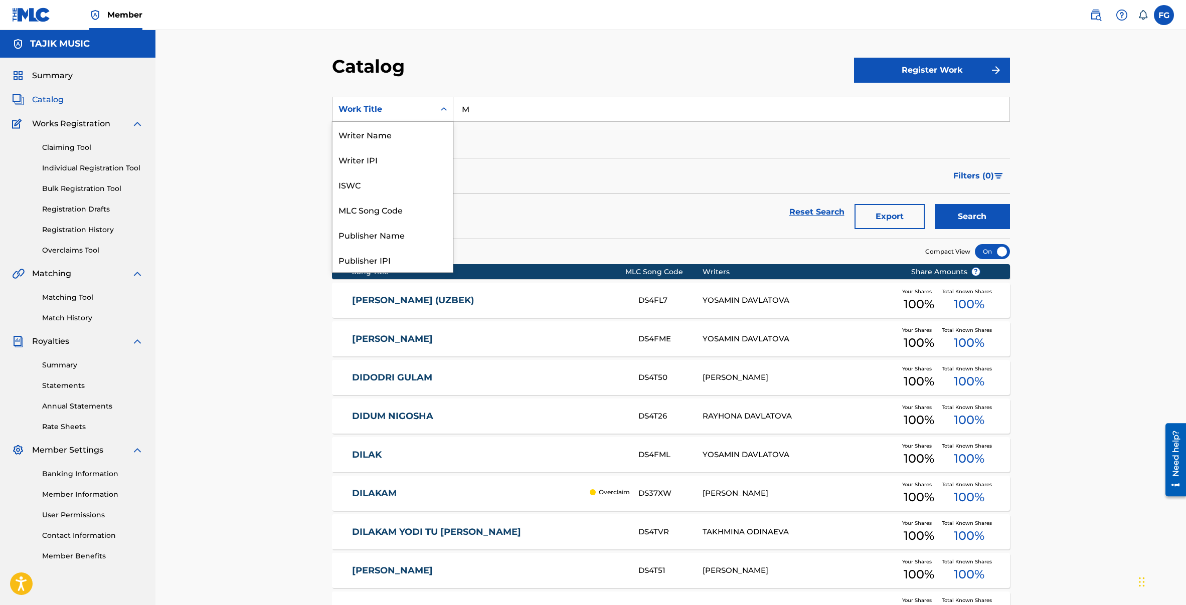
scroll to position [150, 0]
click at [429, 102] on div "Work Title" at bounding box center [383, 109] width 102 height 19
click at [388, 211] on div "Artist" at bounding box center [392, 209] width 120 height 25
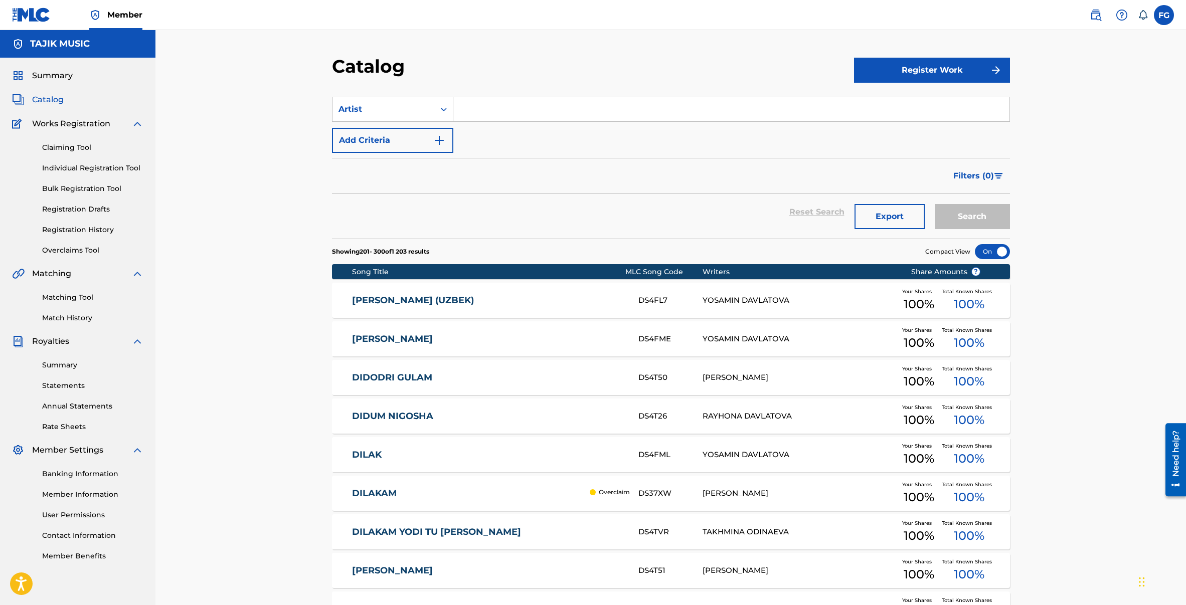
click at [490, 110] on input "Search Form" at bounding box center [731, 109] width 556 height 24
type input "Mir"
click at [934, 204] on button "Search" at bounding box center [971, 216] width 75 height 25
